Goal: Information Seeking & Learning: Learn about a topic

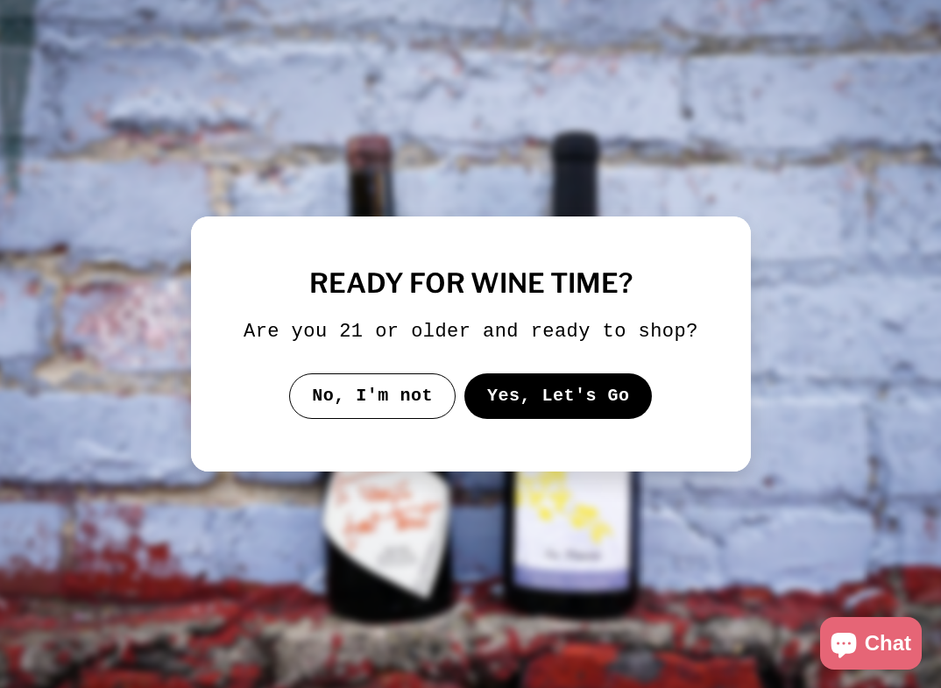
click at [505, 385] on div "ready for wine time? Are you 21 or older and ready to shop? No, I'm not Yes, Le…" at bounding box center [470, 344] width 455 height 150
click at [503, 402] on button "Yes, Let's Go" at bounding box center [557, 396] width 188 height 46
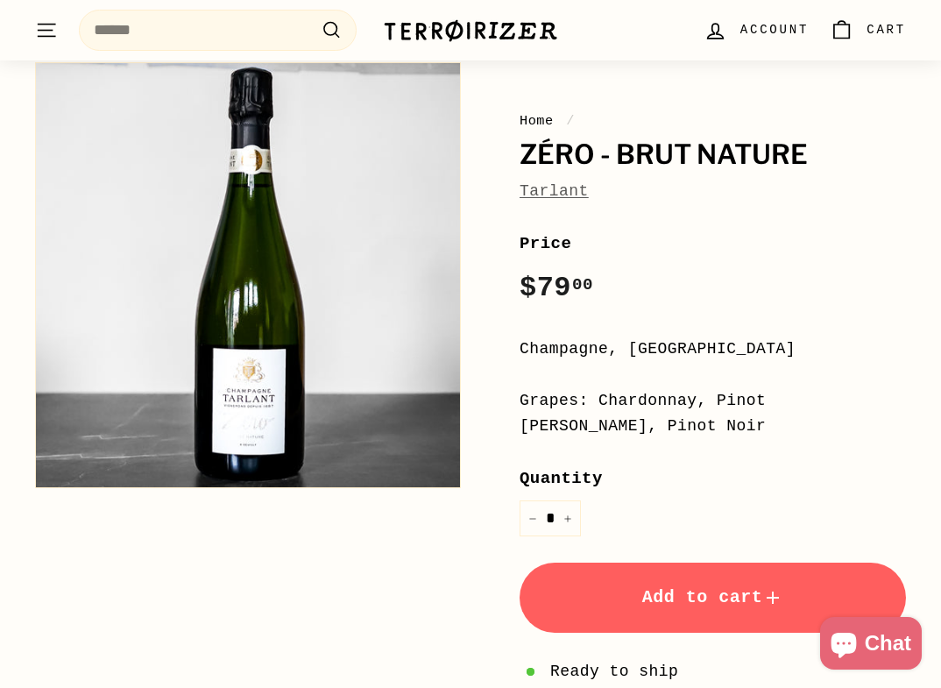
scroll to position [192, 0]
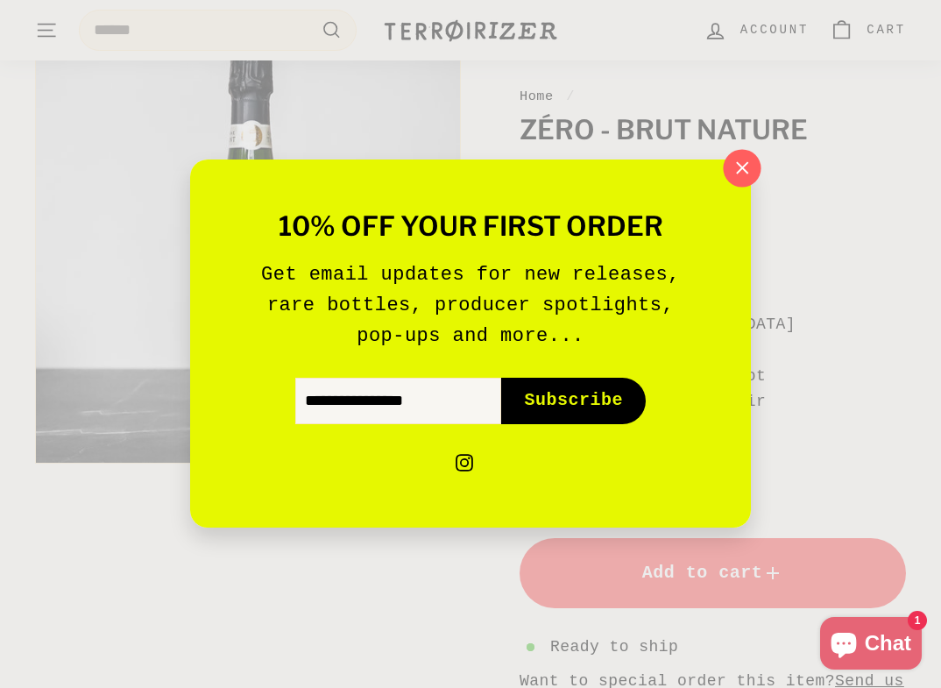
click at [740, 170] on icon "button" at bounding box center [742, 167] width 11 height 11
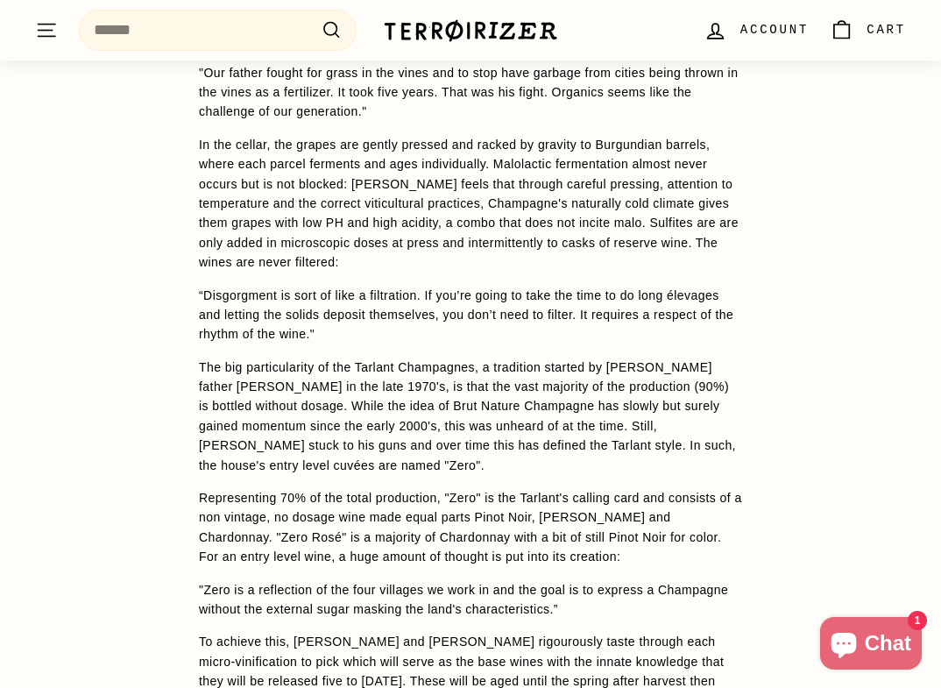
scroll to position [2289, 0]
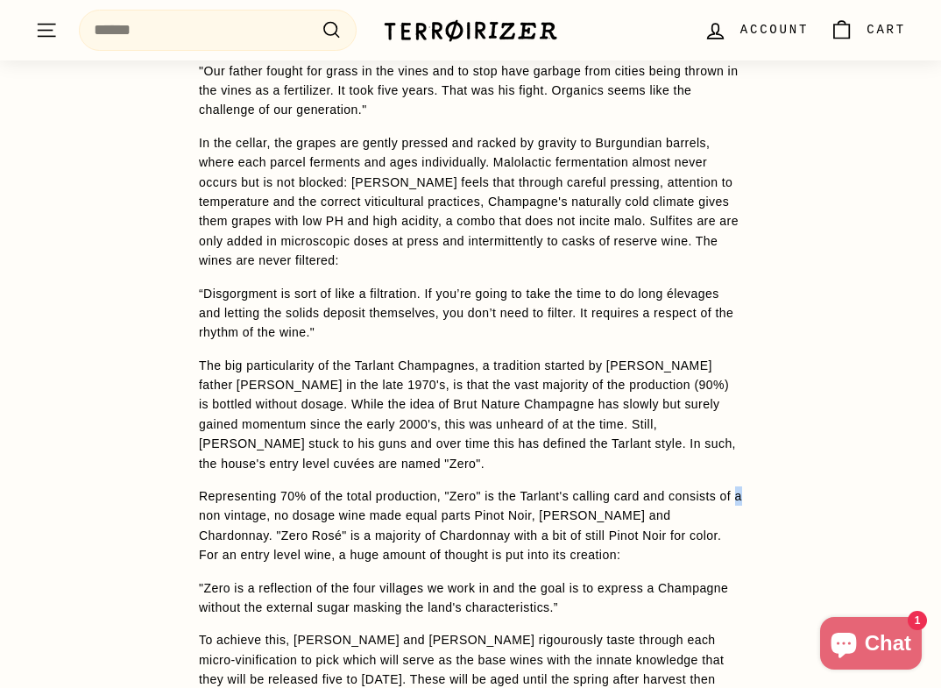
click at [218, 486] on p "Representing 70% of the total production, "Zero" is the Tarlant's calling card …" at bounding box center [470, 525] width 543 height 79
click at [213, 486] on p "Representing 70% of the total production, "Zero" is the Tarlant's calling card …" at bounding box center [470, 525] width 543 height 79
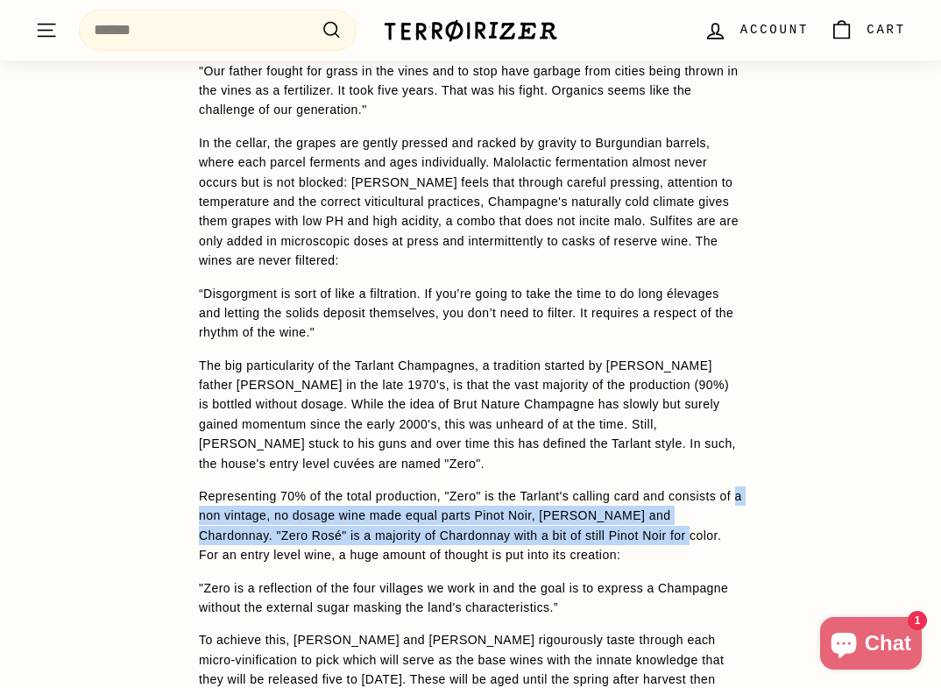
drag, startPoint x: 215, startPoint y: 478, endPoint x: 663, endPoint y: 495, distance: 447.9
click at [663, 495] on p "Representing 70% of the total production, "Zero" is the Tarlant's calling card …" at bounding box center [470, 525] width 543 height 79
copy p "a non vintage, no dosage wine made equal parts Pinot Noir, [PERSON_NAME] and Ch…"
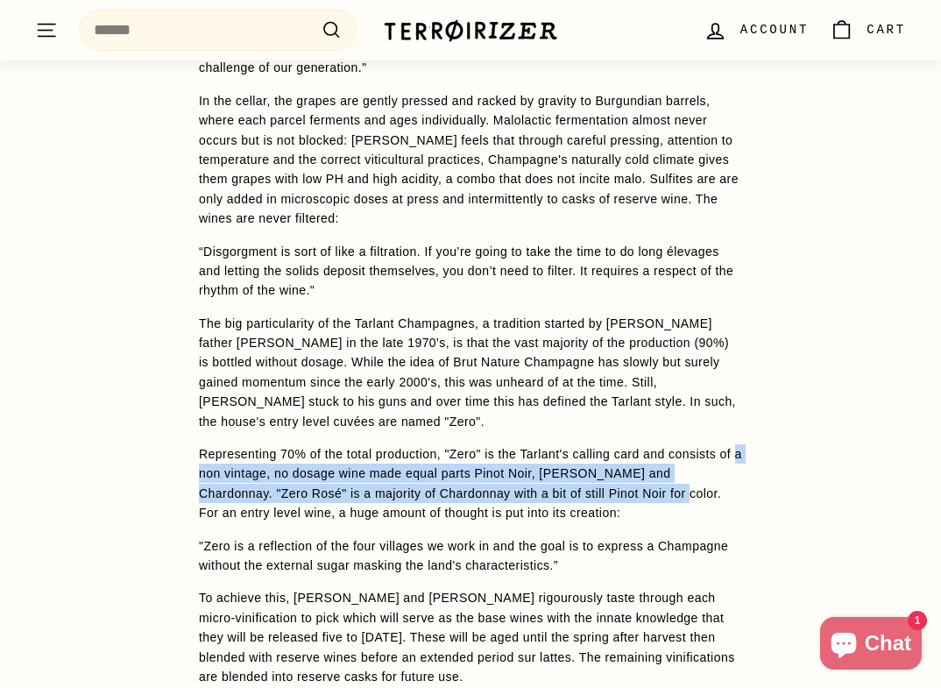
scroll to position [2332, 0]
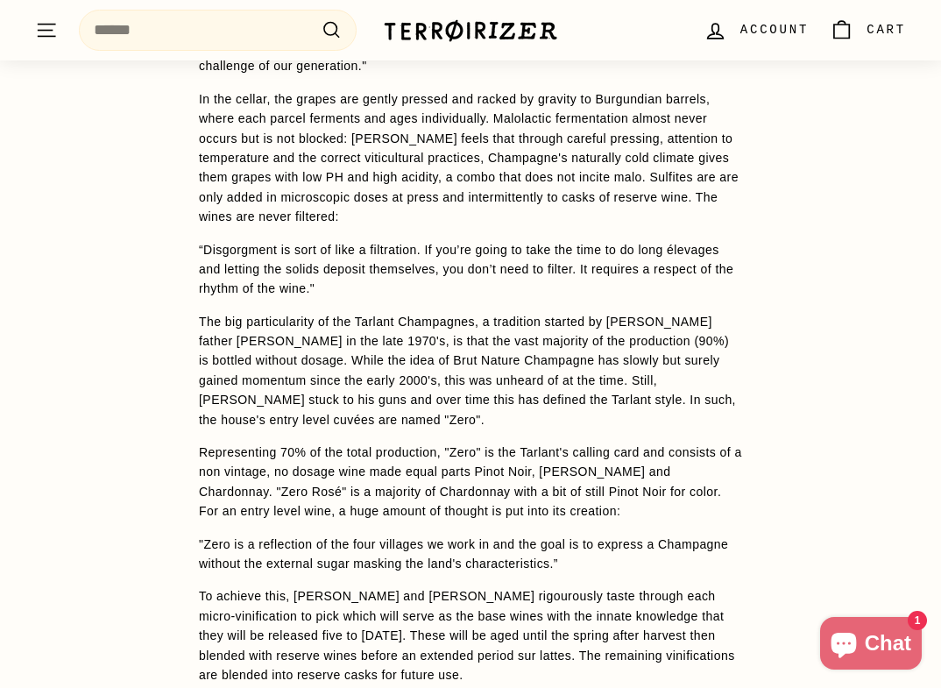
click at [520, 534] on p ""Zero is a reflection of the four villages we work in and the goal is to expres…" at bounding box center [470, 553] width 543 height 39
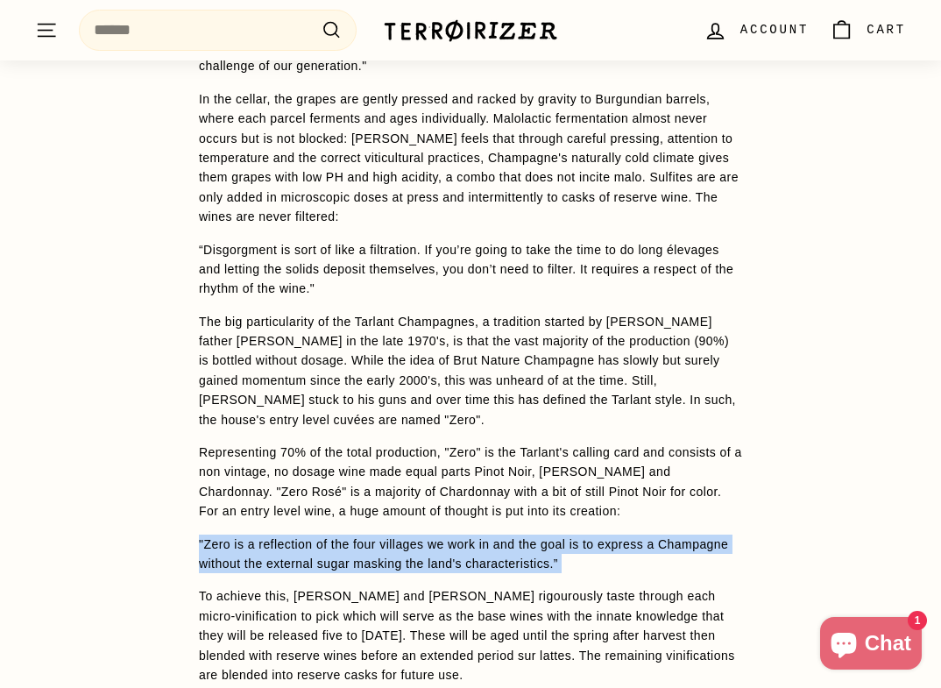
click at [520, 534] on p ""Zero is a reflection of the four villages we work in and the goal is to expres…" at bounding box center [470, 553] width 543 height 39
